Goal: Communication & Community: Answer question/provide support

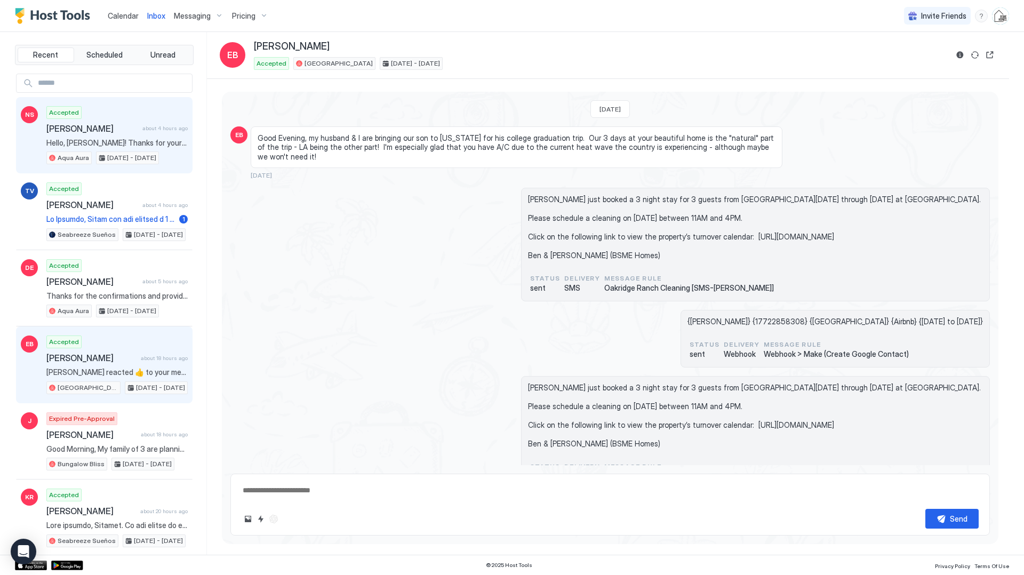
scroll to position [1532, 0]
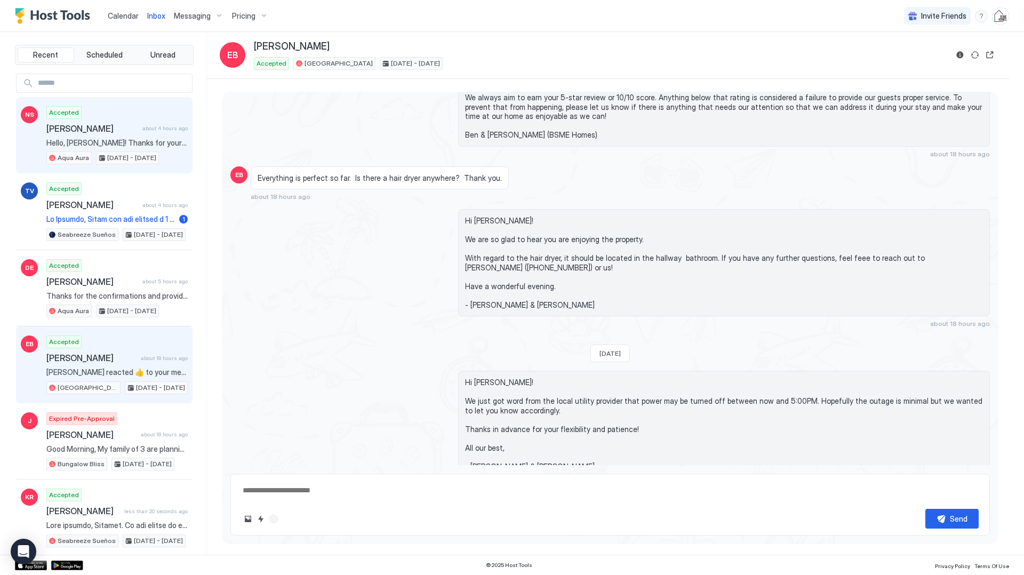
type textarea "*"
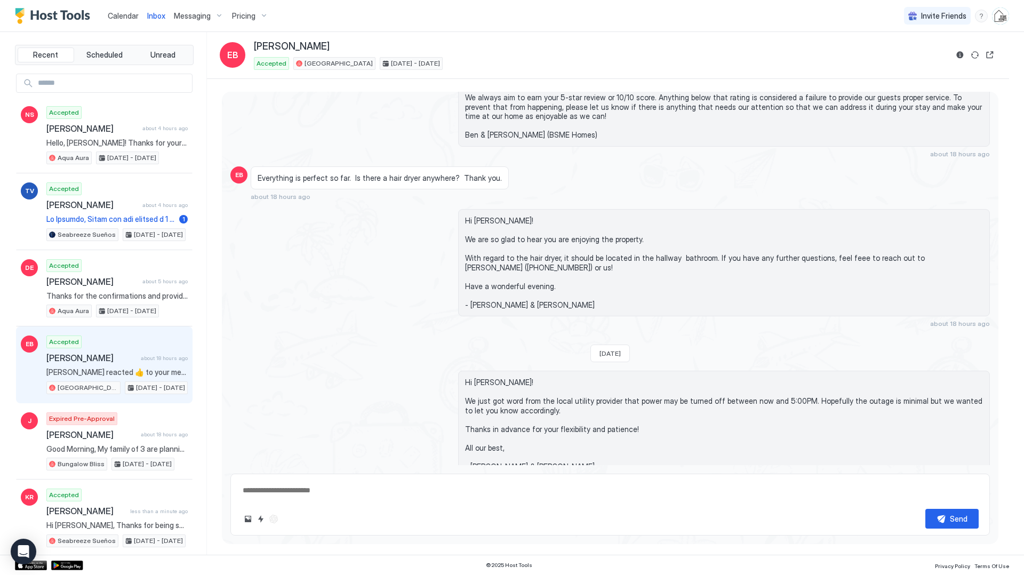
click at [120, 18] on span "Calendar" at bounding box center [123, 15] width 31 height 9
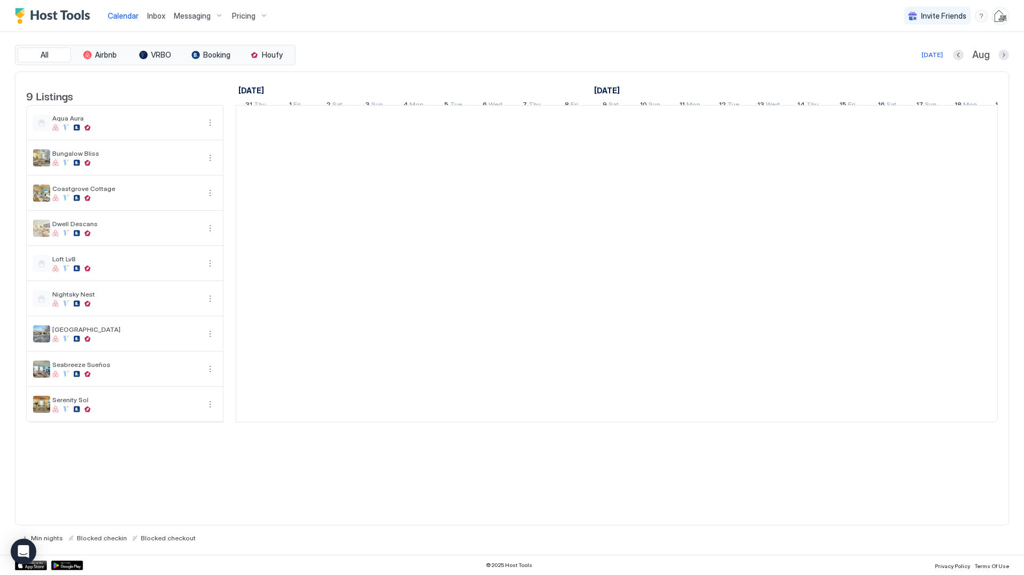
scroll to position [0, 592]
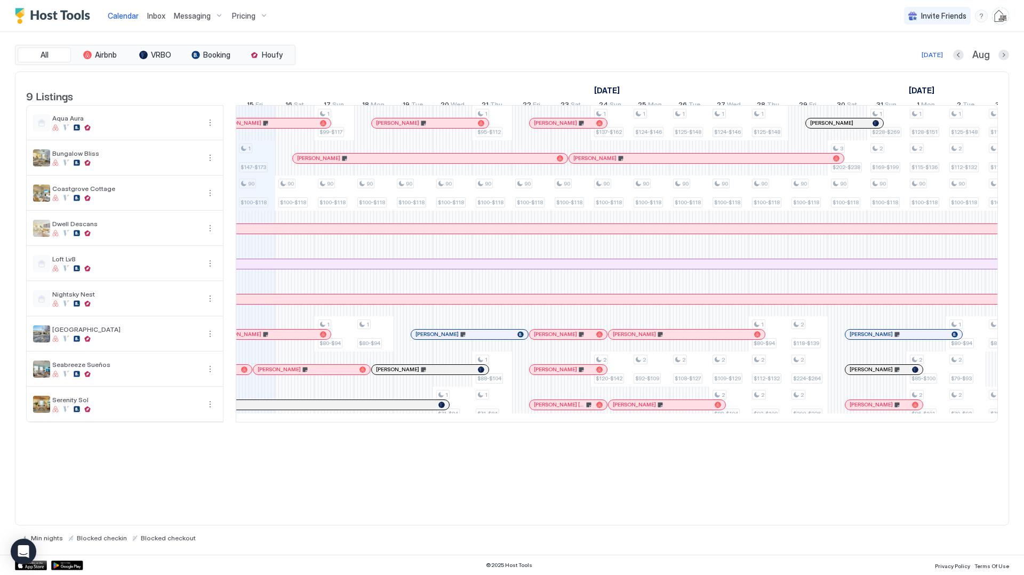
click at [163, 11] on link "Inbox" at bounding box center [156, 15] width 18 height 11
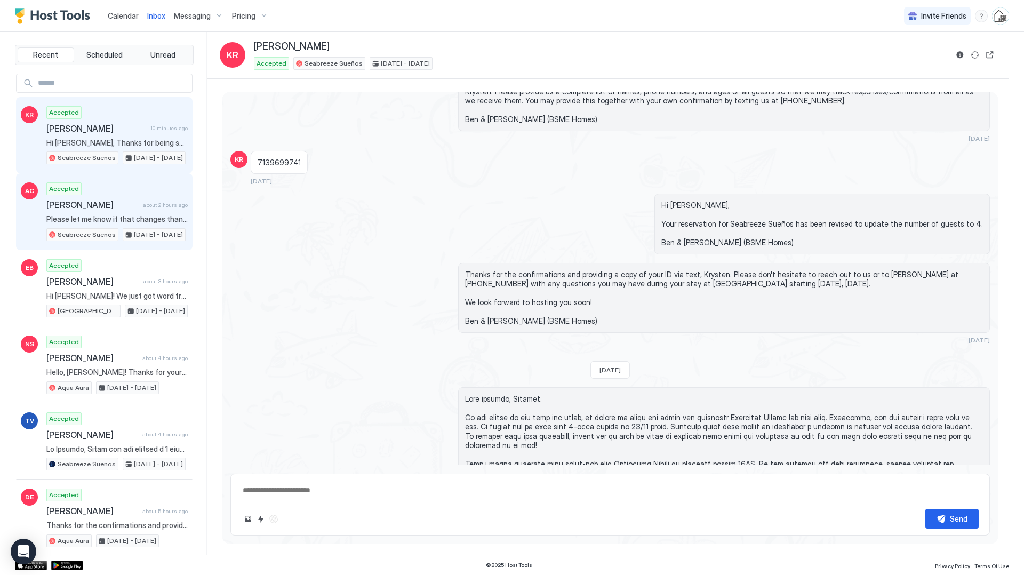
scroll to position [1996, 0]
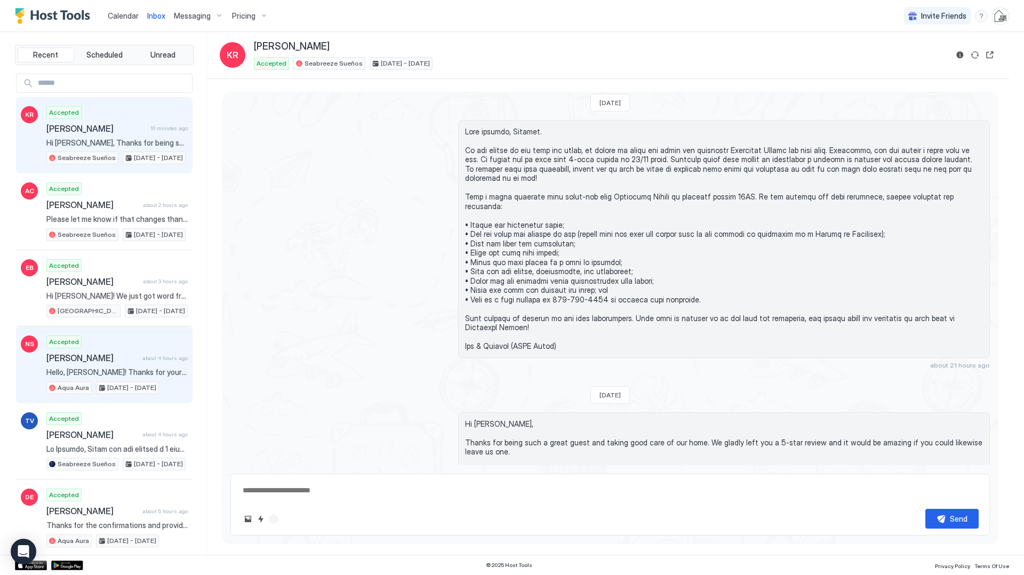
click at [118, 360] on span "[PERSON_NAME]" at bounding box center [92, 357] width 92 height 11
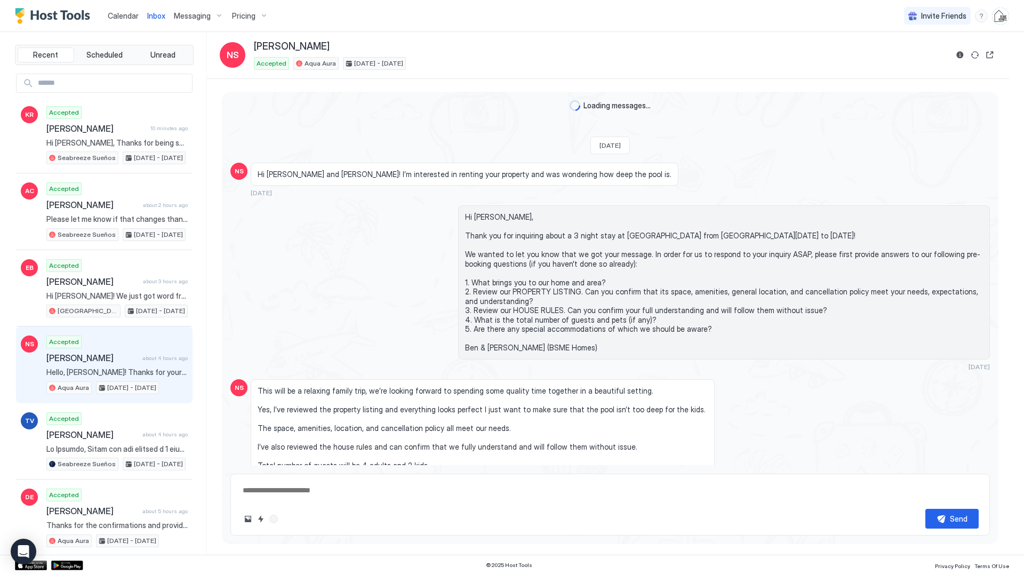
scroll to position [2005, 0]
